Goal: Entertainment & Leisure: Consume media (video, audio)

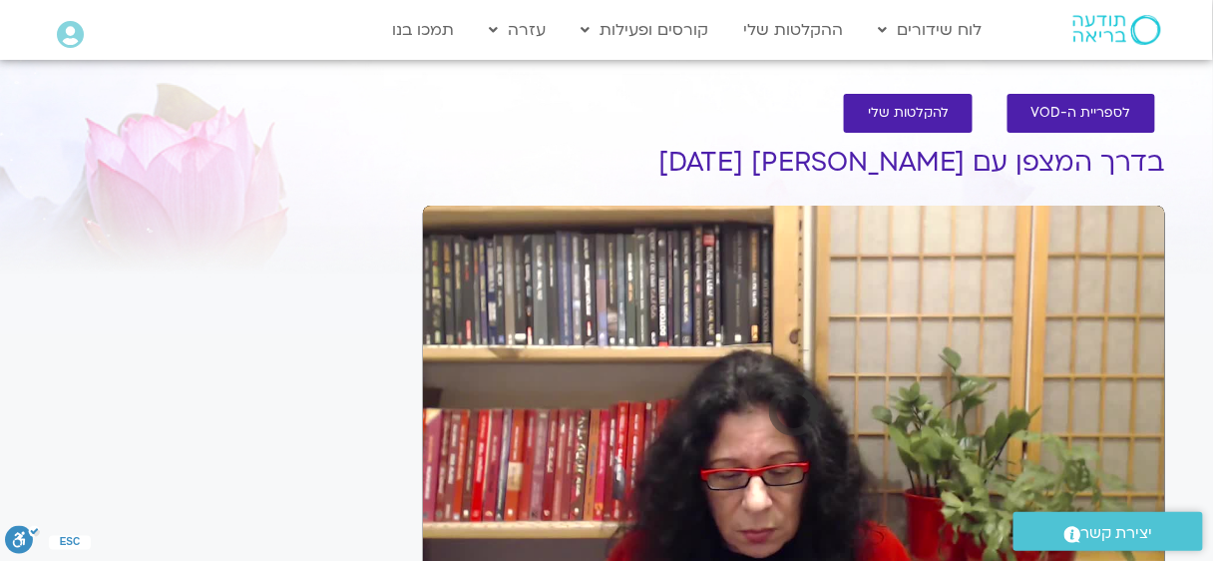
scroll to position [134, 0]
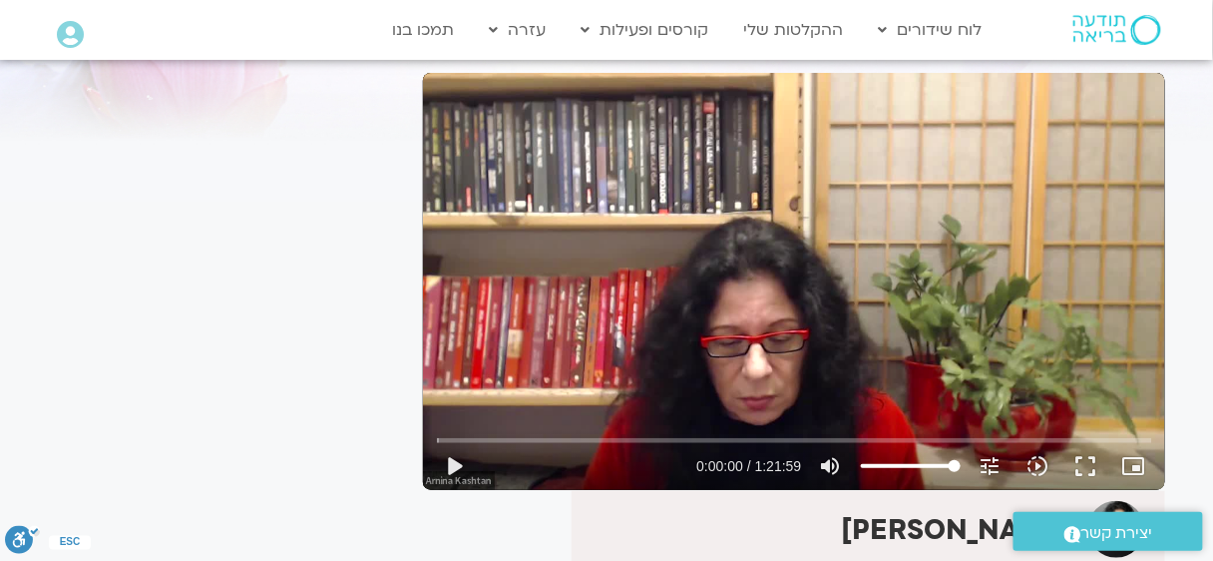
click at [785, 297] on div "Skip Ad play_arrow 0:00:00 / 1:21:59 volume_up Mute tune Resolution Auto 720p s…" at bounding box center [794, 281] width 742 height 417
click at [1104, 471] on button "fullscreen" at bounding box center [1087, 466] width 48 height 48
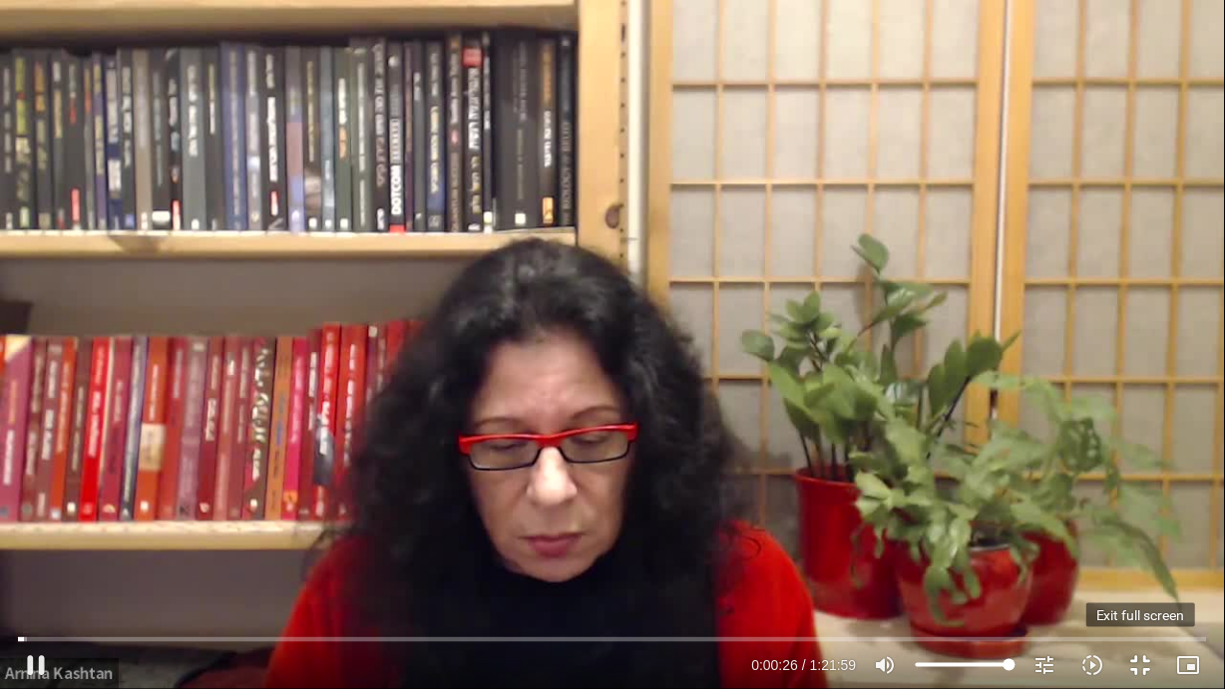
click at [1149, 560] on button "fullscreen_exit" at bounding box center [1141, 666] width 48 height 48
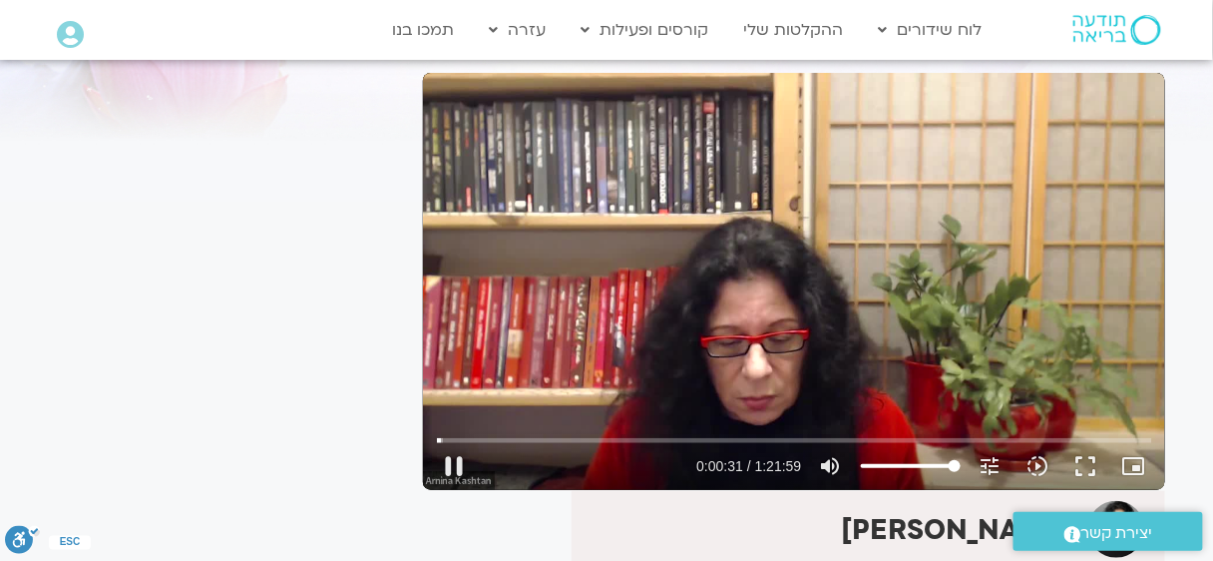
click at [956, 306] on div "Skip Ad 1:13:59 pause 0:00:31 / 1:21:59 volume_up Mute tune Resolution Auto 720…" at bounding box center [794, 281] width 742 height 417
click at [953, 304] on div "Skip Ad 1:13:59 play_arrow 0:00:31 / 1:21:59 volume_up Mute tune Resolution Aut…" at bounding box center [794, 281] width 742 height 417
click at [953, 304] on div "Skip Ad 1:13:59 pause 0:00:31 / 1:21:59 volume_up Mute tune Resolution Auto 720…" at bounding box center [794, 281] width 742 height 417
click at [957, 306] on div "Skip Ad 1:13:59 play_arrow 0:00:32 / 1:21:59 volume_up Mute tune Resolution Aut…" at bounding box center [794, 281] width 742 height 417
click at [957, 306] on div "Skip Ad 1:13:59 pause 0:00:33 / 1:21:59 volume_up Mute tune Resolution Auto 720…" at bounding box center [794, 281] width 742 height 417
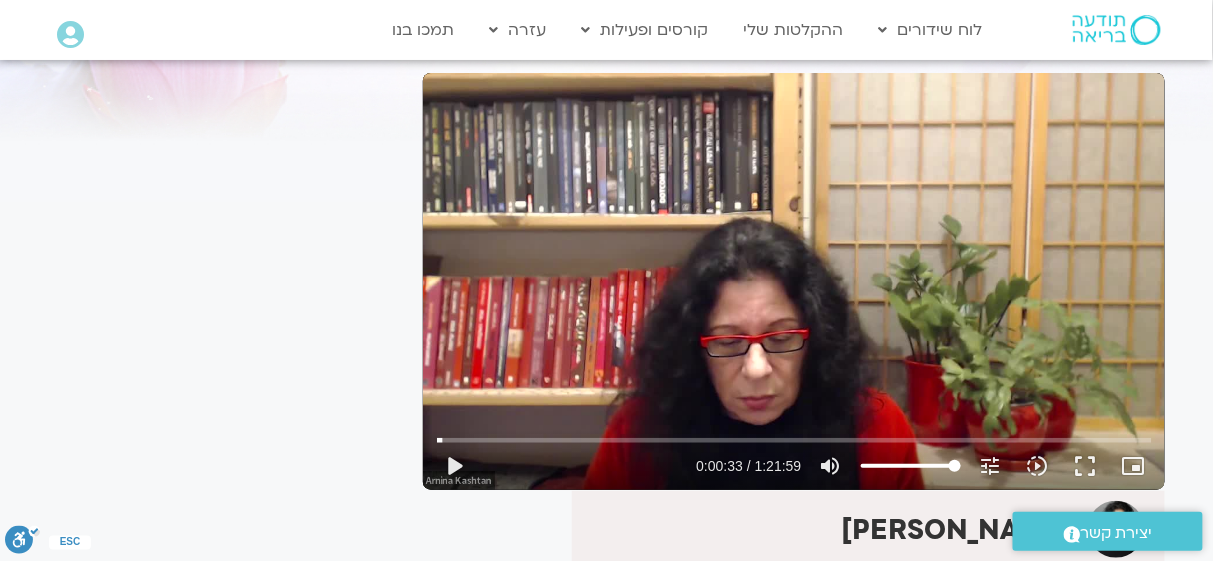
click at [752, 371] on div "Skip Ad 1:13:59 play_arrow 0:00:33 / 1:21:59 volume_up Mute tune Resolution Aut…" at bounding box center [794, 281] width 742 height 417
click at [1098, 462] on button "fullscreen" at bounding box center [1087, 466] width 48 height 48
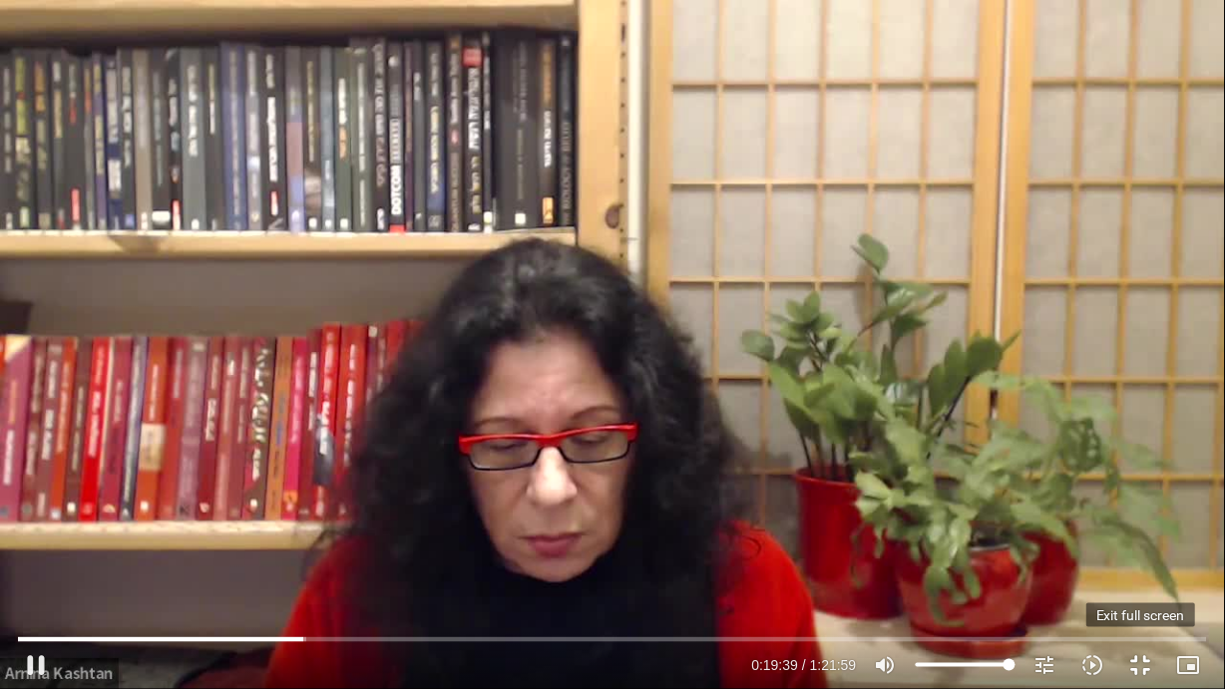
click at [1149, 560] on button "fullscreen_exit" at bounding box center [1141, 666] width 48 height 48
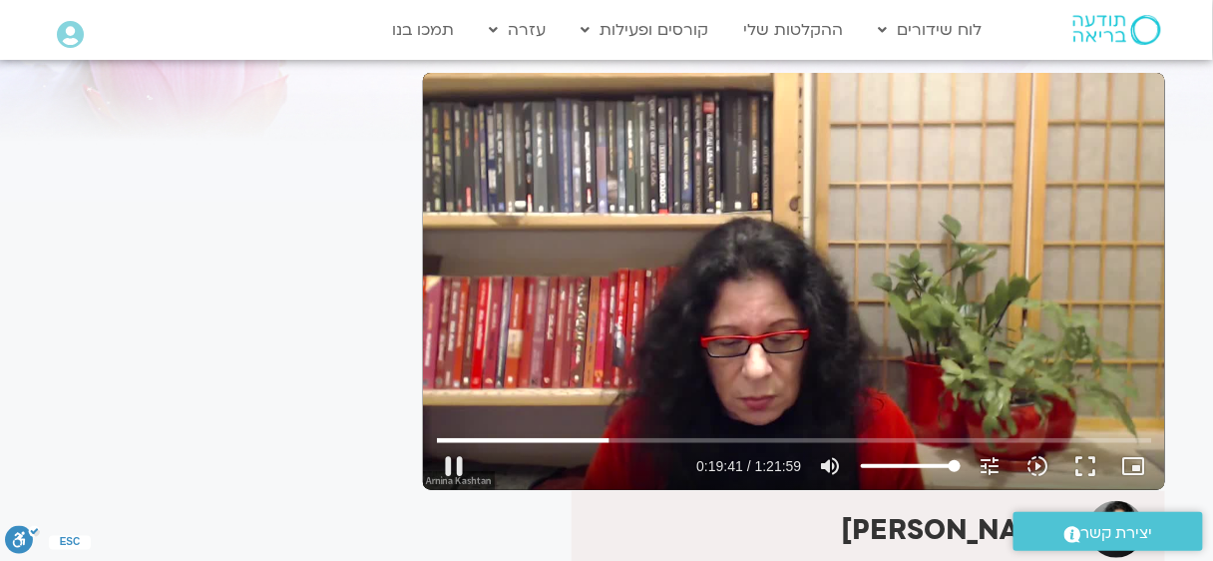
click at [997, 379] on div "Skip Ad 1:07:14 pause 0:19:41 / 1:21:59 volume_up Mute tune Resolution Auto 720…" at bounding box center [794, 281] width 742 height 417
type input "1181.725974"
